Goal: Task Accomplishment & Management: Use online tool/utility

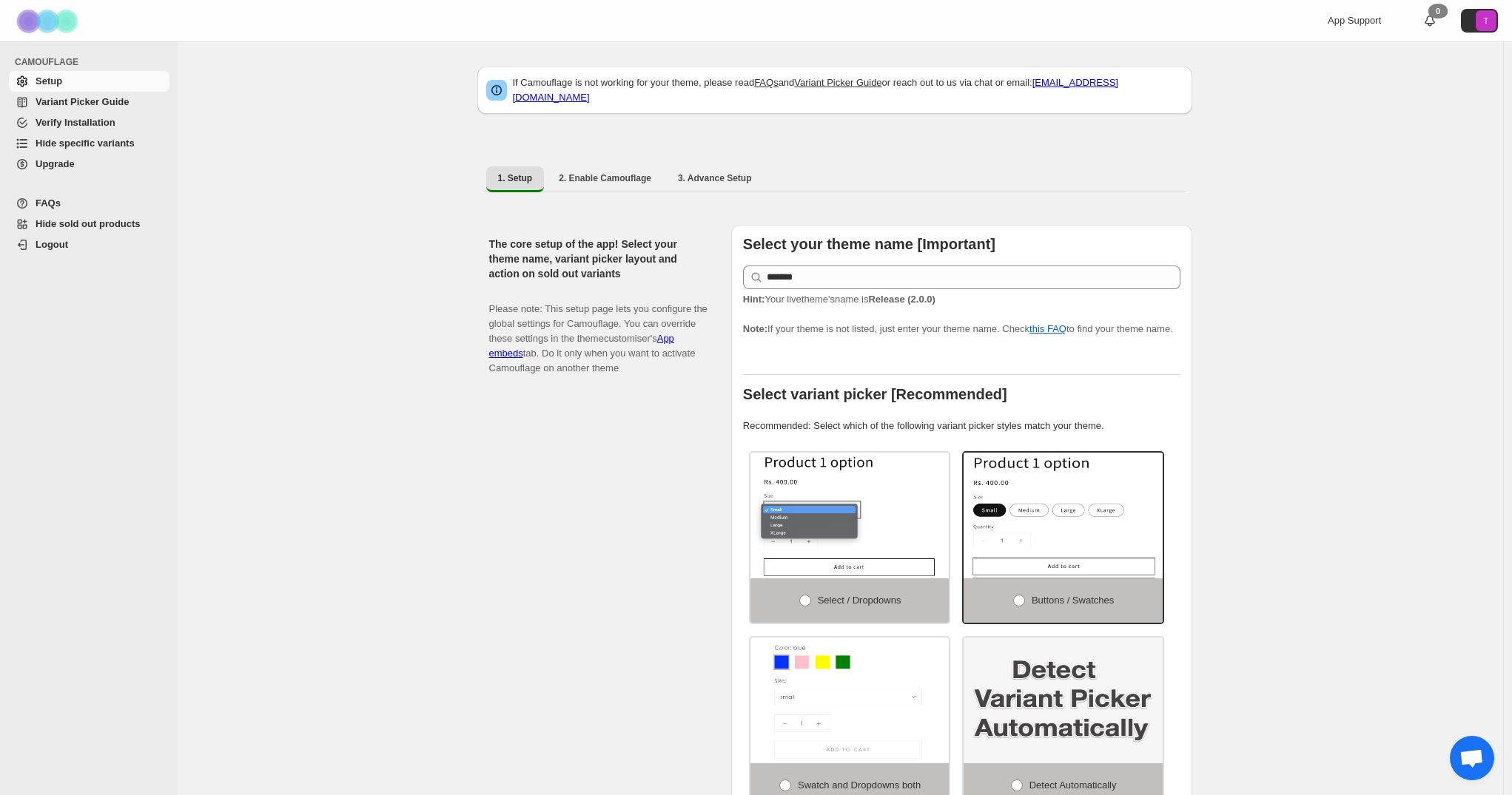
click at [79, 99] on span "Variant Picker Guide" at bounding box center [82, 102] width 93 height 11
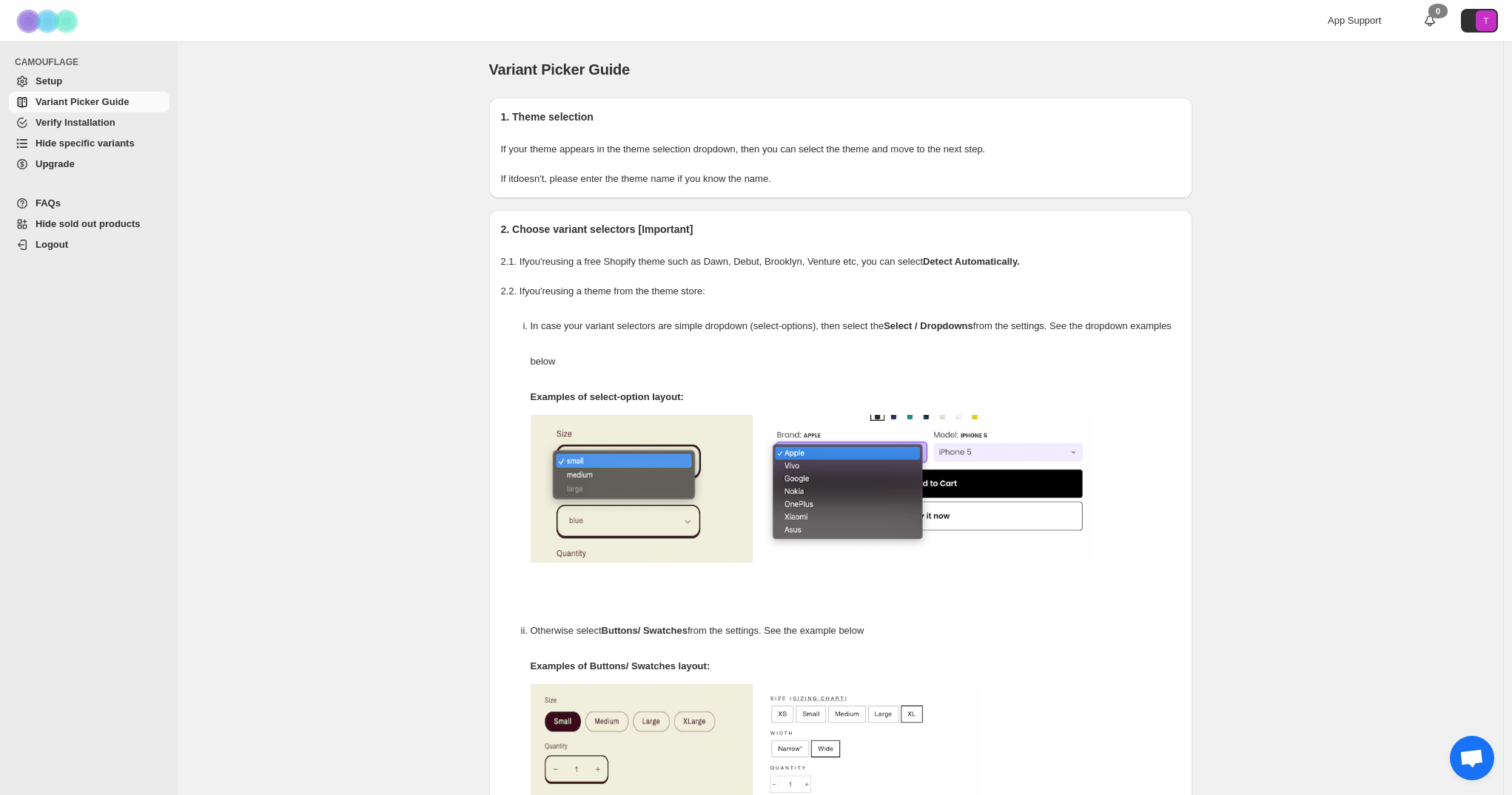
click at [76, 220] on span "Hide sold out products" at bounding box center [88, 223] width 105 height 11
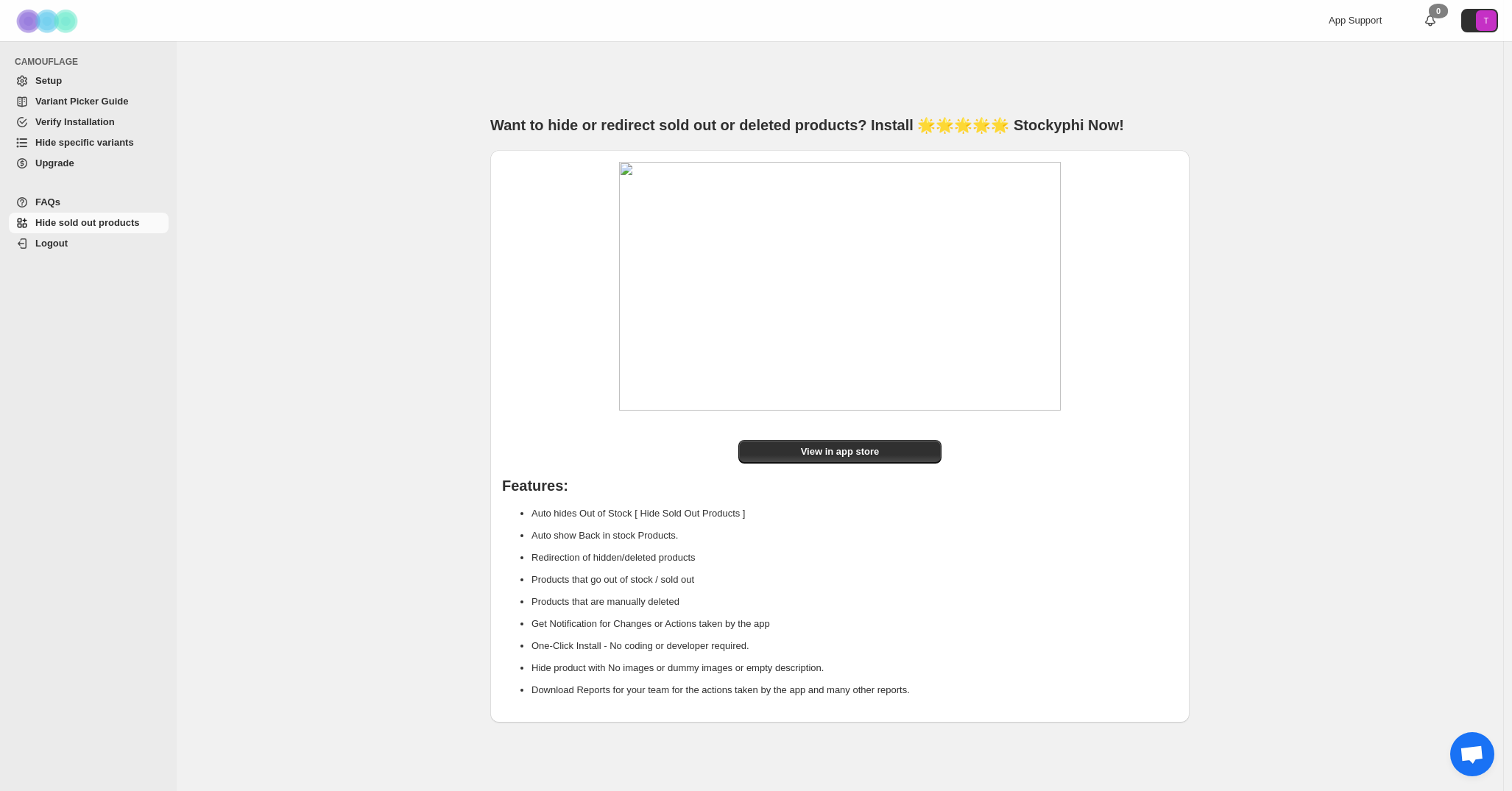
click at [69, 141] on span "Hide specific variants" at bounding box center [85, 142] width 99 height 11
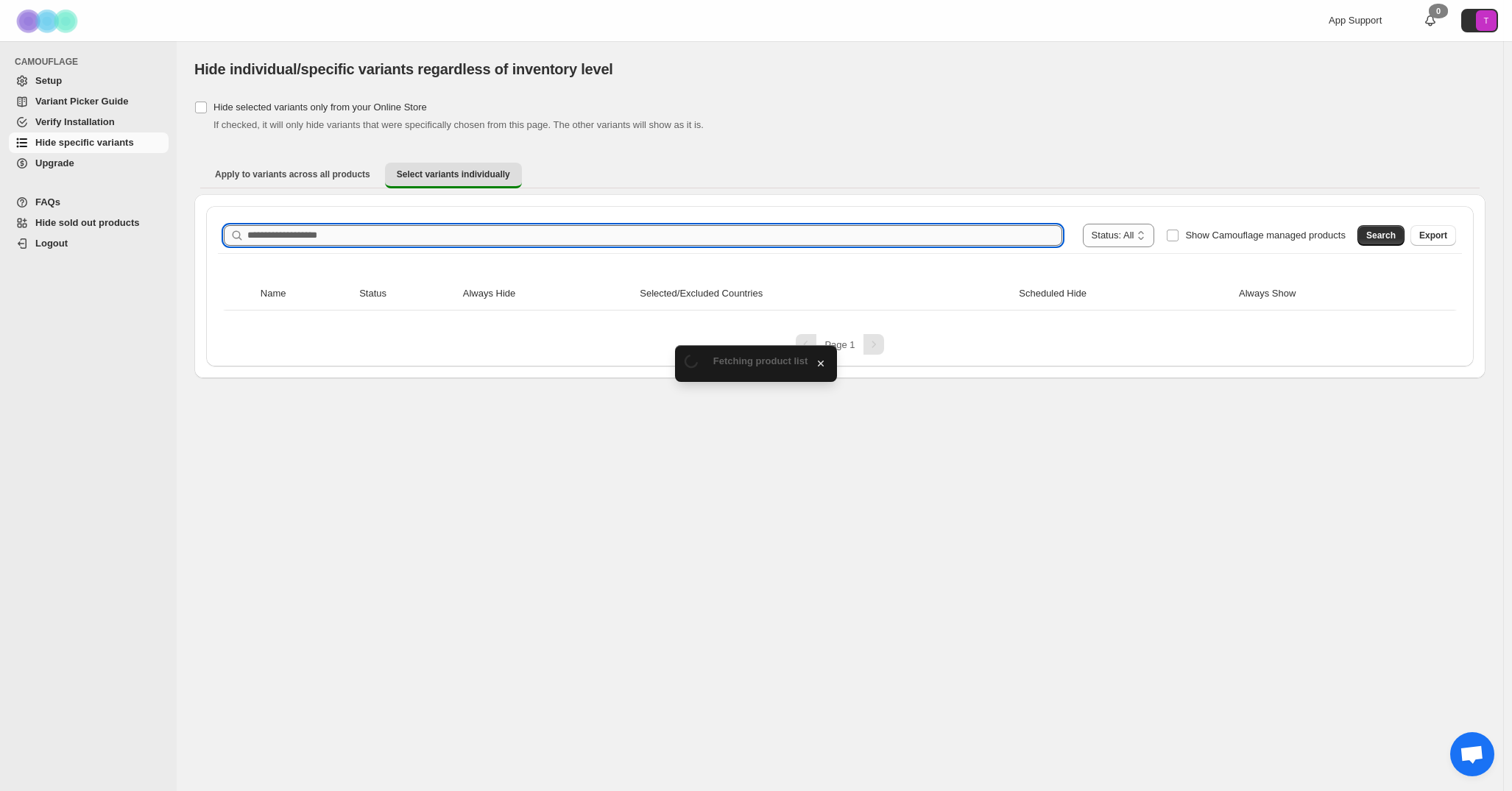
click at [270, 233] on input "Search product name" at bounding box center [655, 236] width 815 height 21
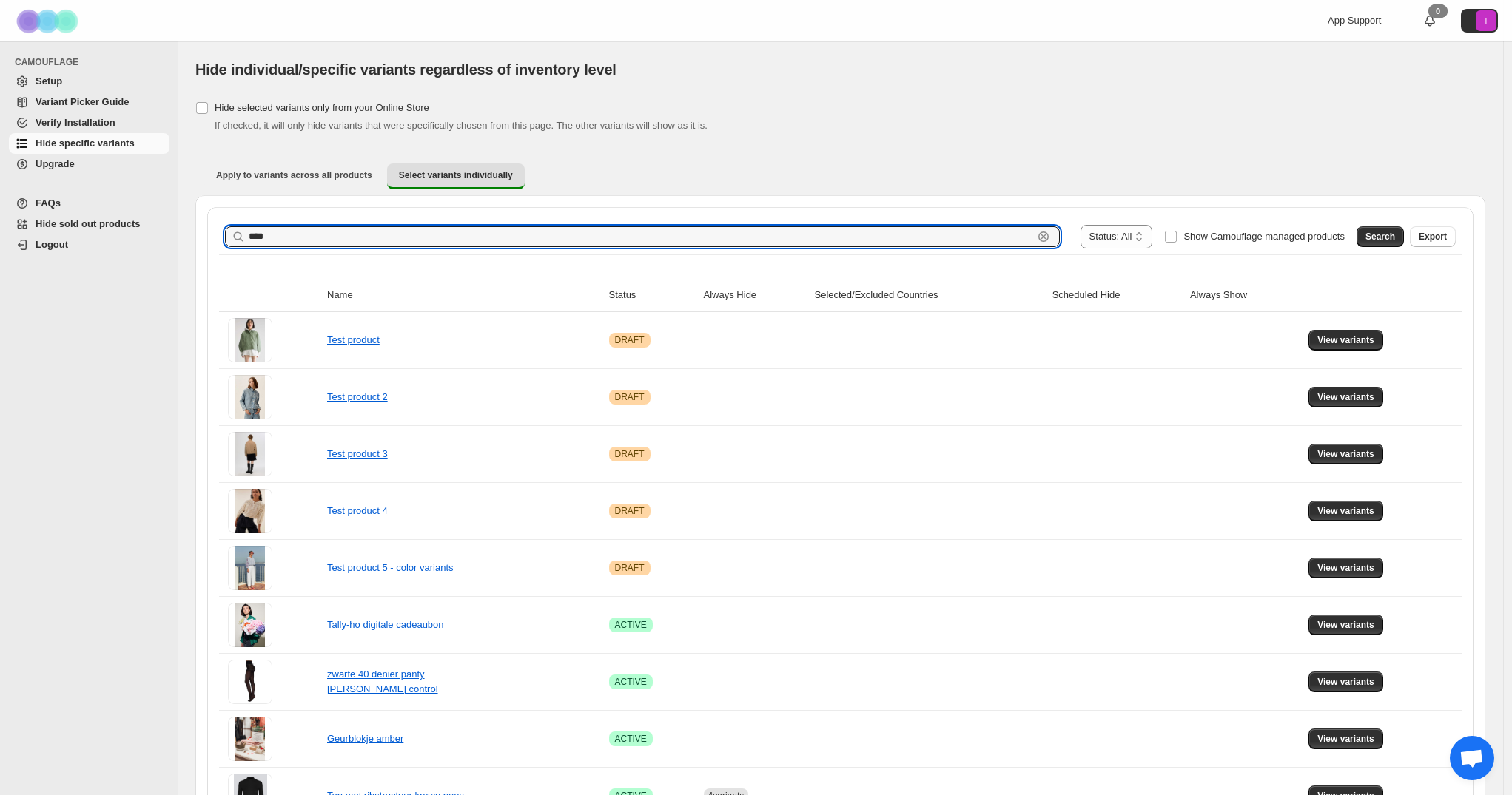
drag, startPoint x: 282, startPoint y: 238, endPoint x: 206, endPoint y: 233, distance: 76.2
paste input "**********"
type input "**********"
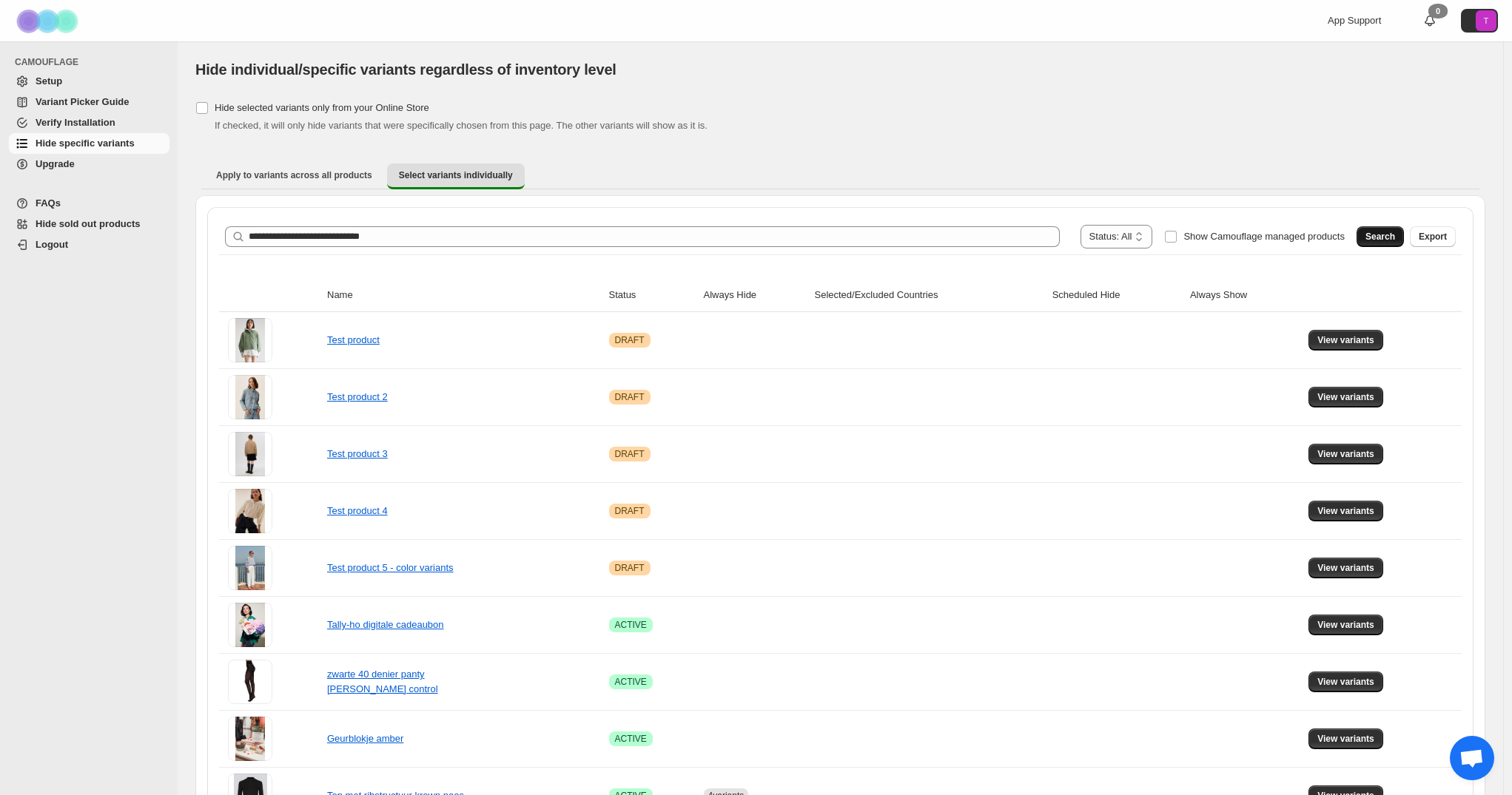
click at [1382, 237] on span "Search" at bounding box center [1380, 236] width 29 height 12
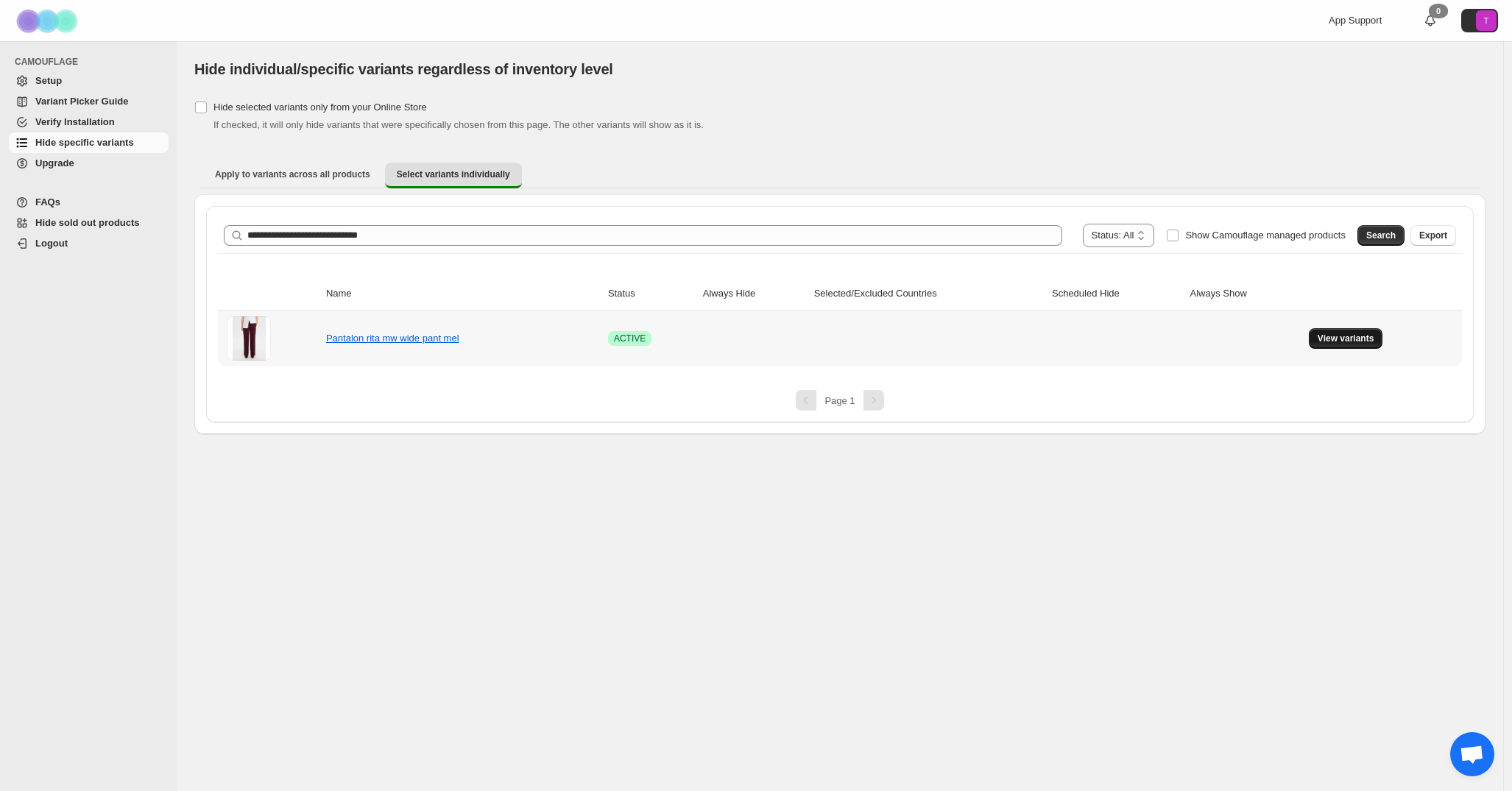
click at [1330, 337] on span "View variants" at bounding box center [1347, 339] width 57 height 12
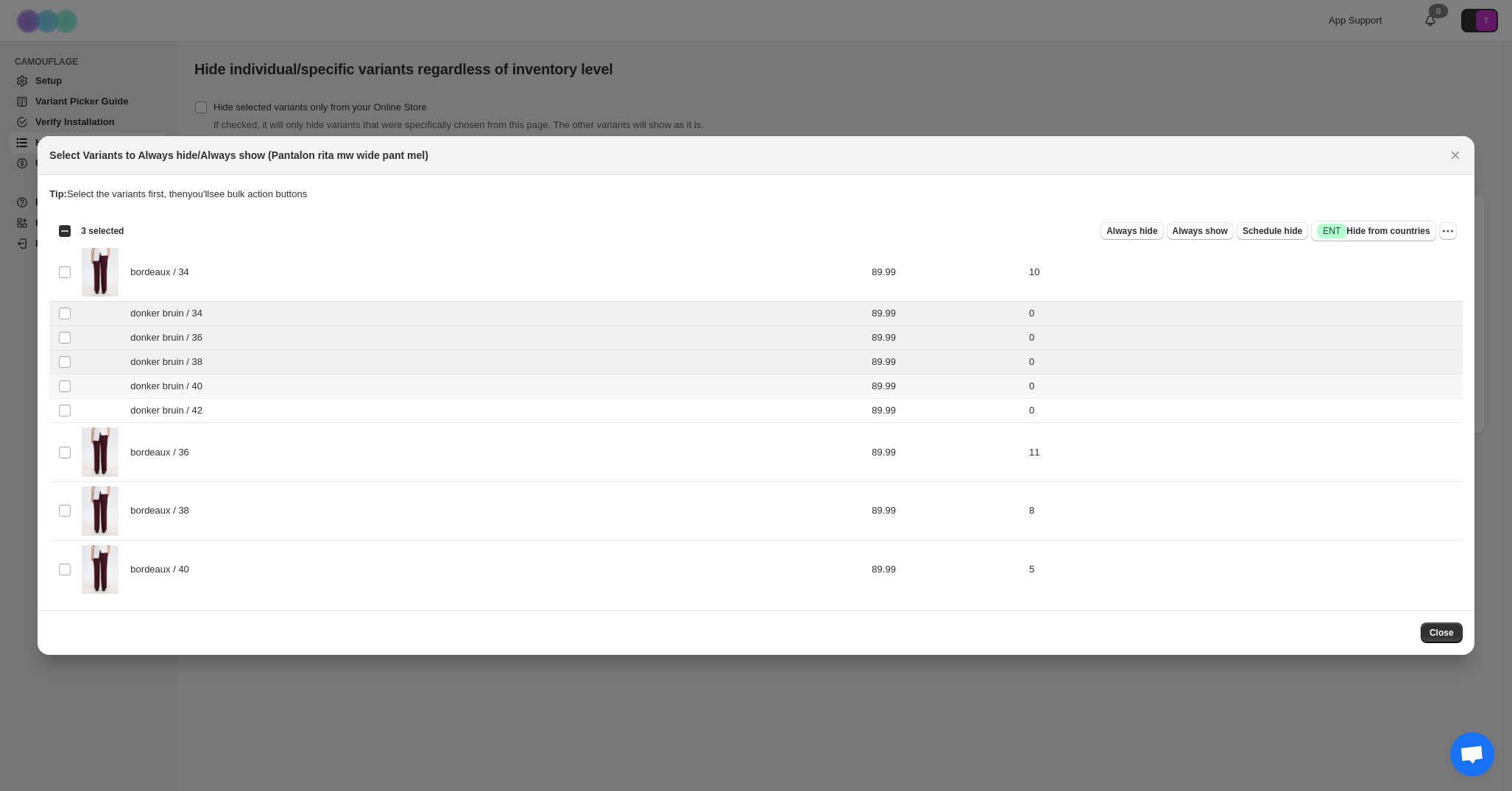
click at [63, 377] on td "Select product variant" at bounding box center [63, 387] width 28 height 25
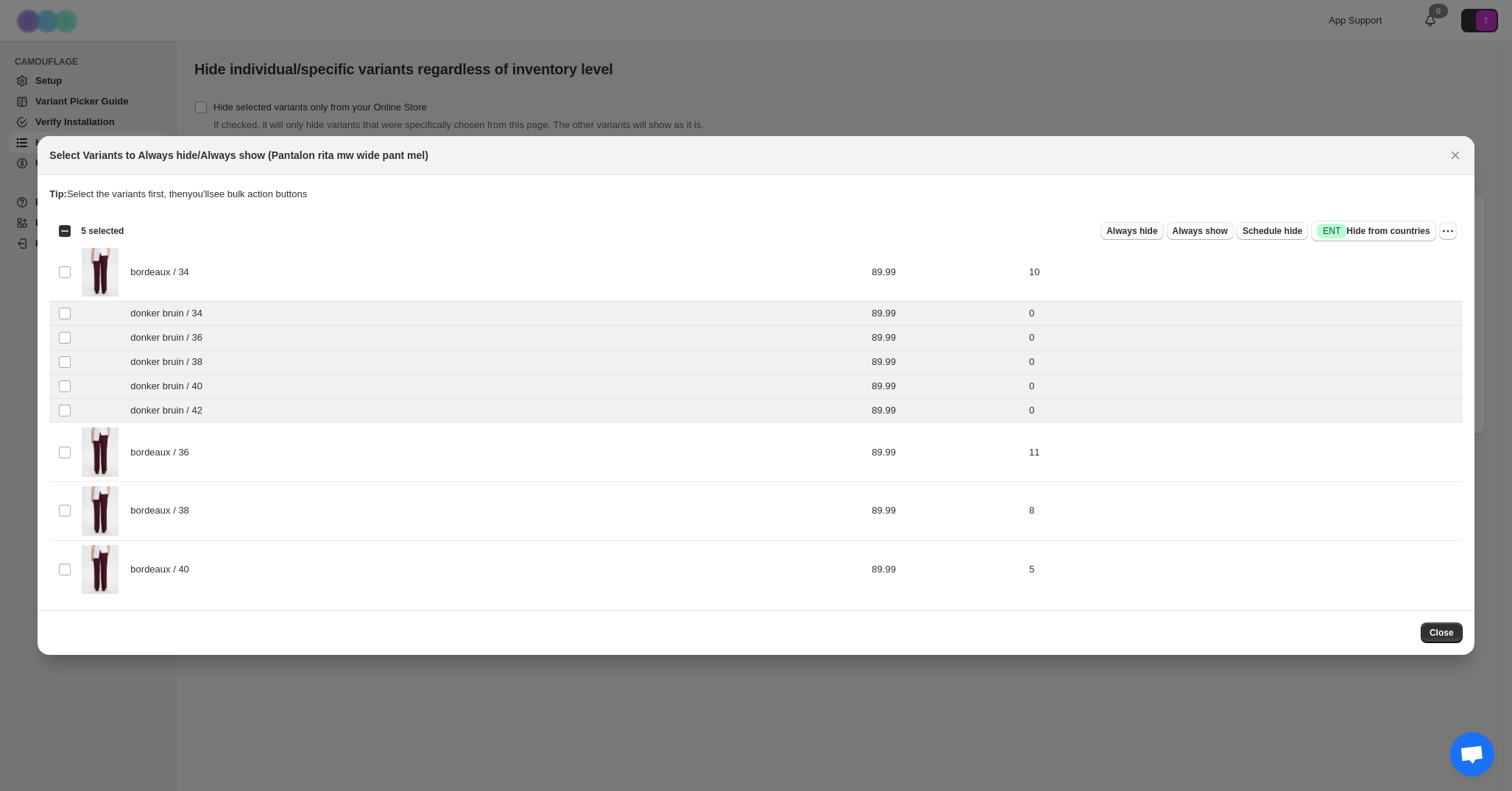
click at [1143, 229] on span "Always hide" at bounding box center [1131, 231] width 51 height 12
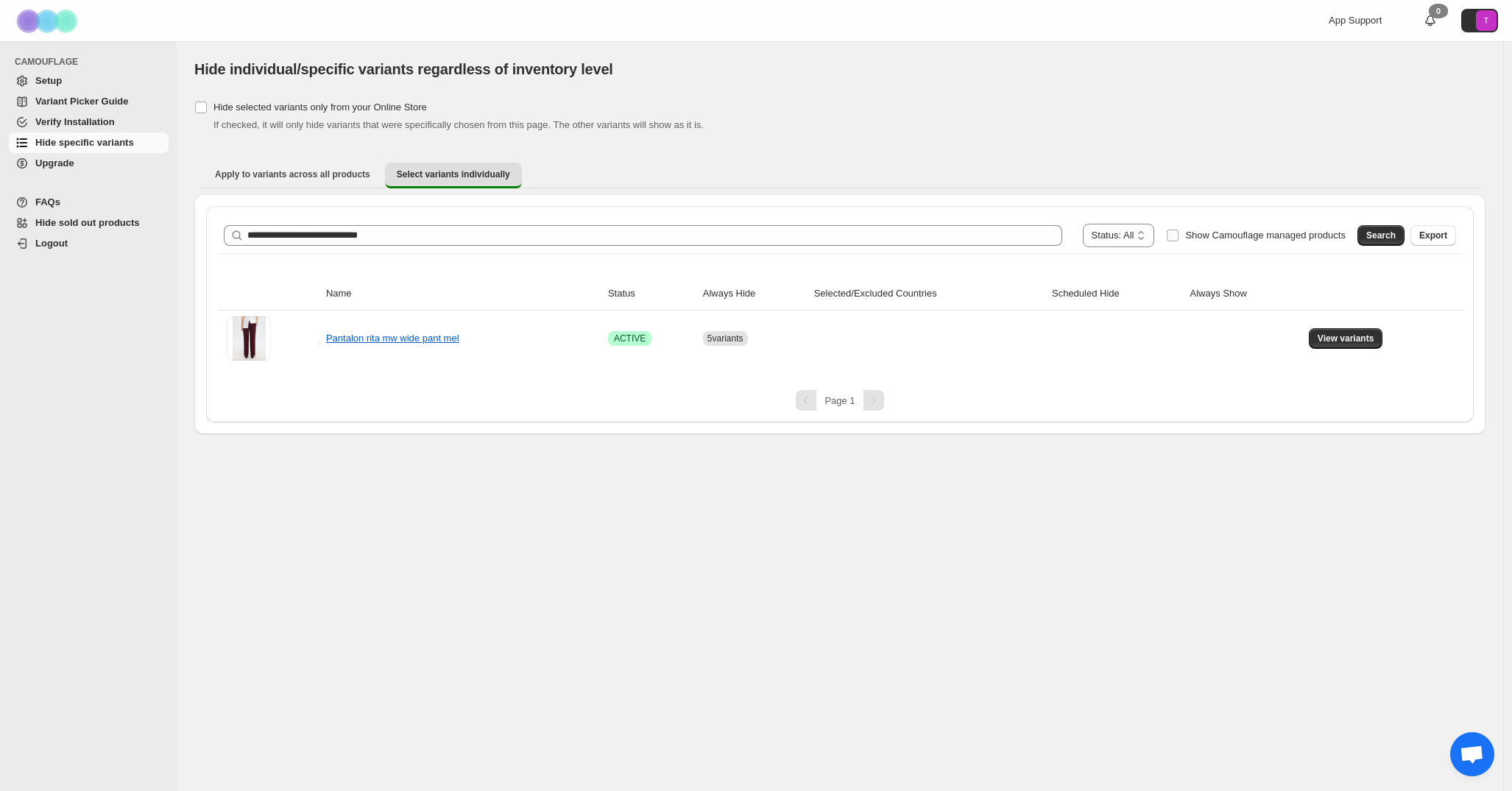
click at [850, 128] on div "If checked, it will only hide variants that were specifically chosen from this …" at bounding box center [850, 125] width 1272 height 15
